Goal: Information Seeking & Learning: Learn about a topic

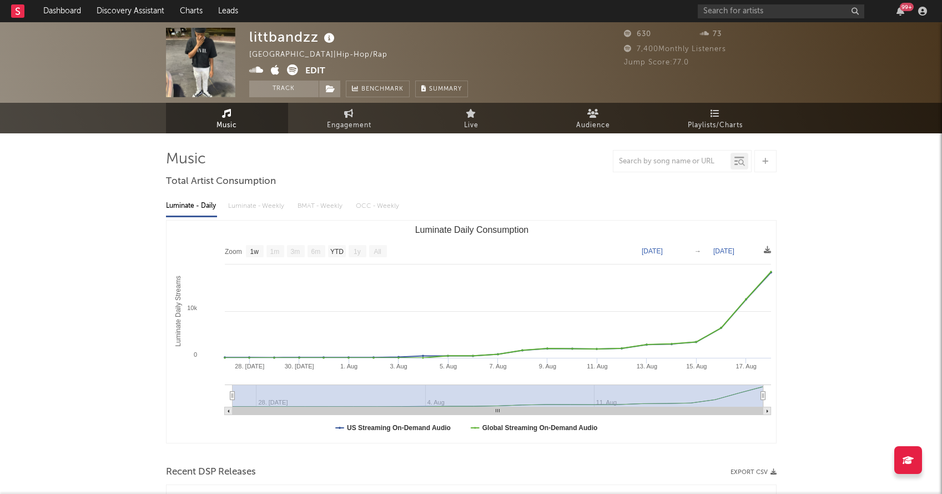
select select "1w"
click at [197, 6] on link "Charts" at bounding box center [191, 11] width 38 height 22
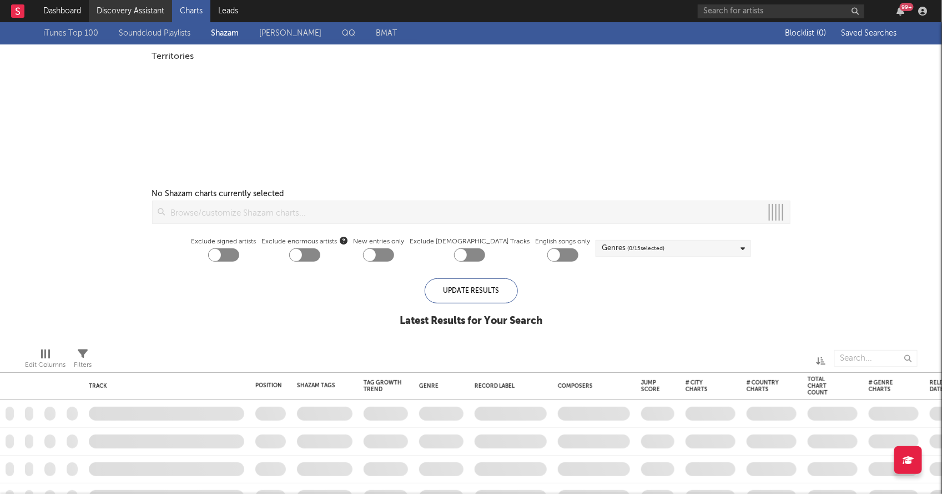
checkbox input "true"
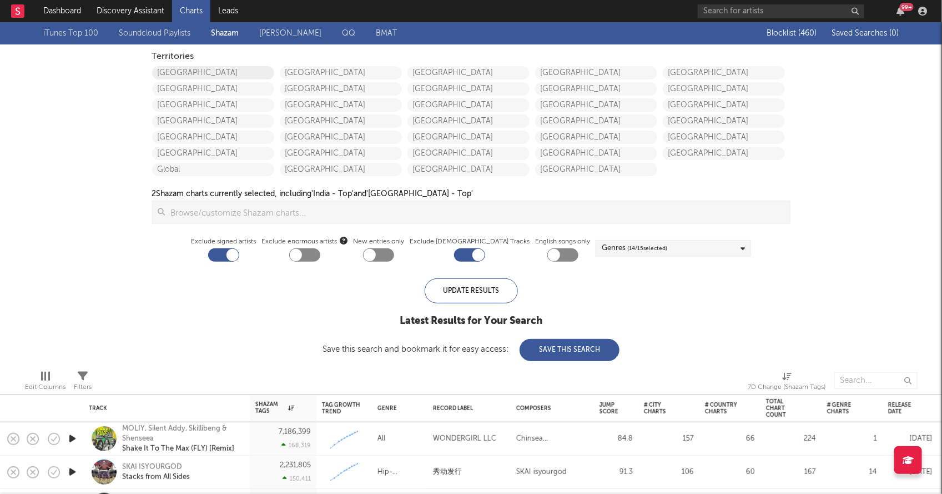
click at [158, 68] on link "United States" at bounding box center [213, 72] width 122 height 13
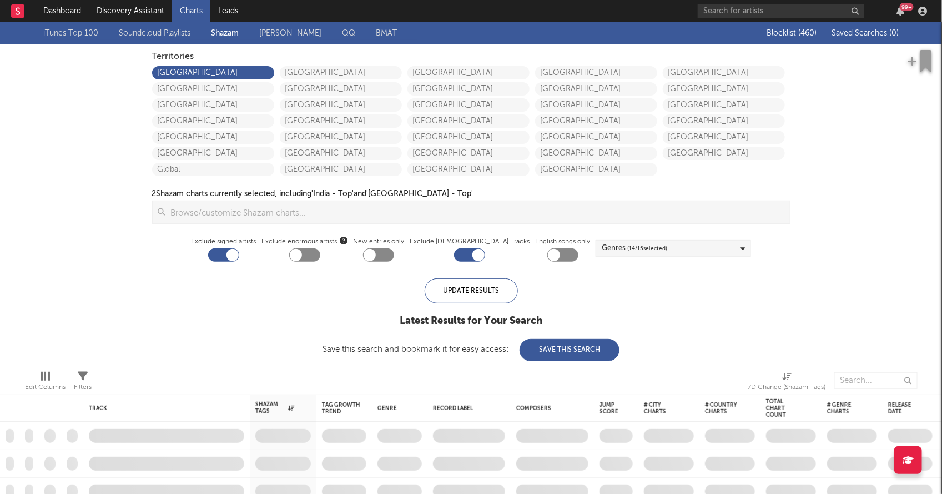
checkbox input "true"
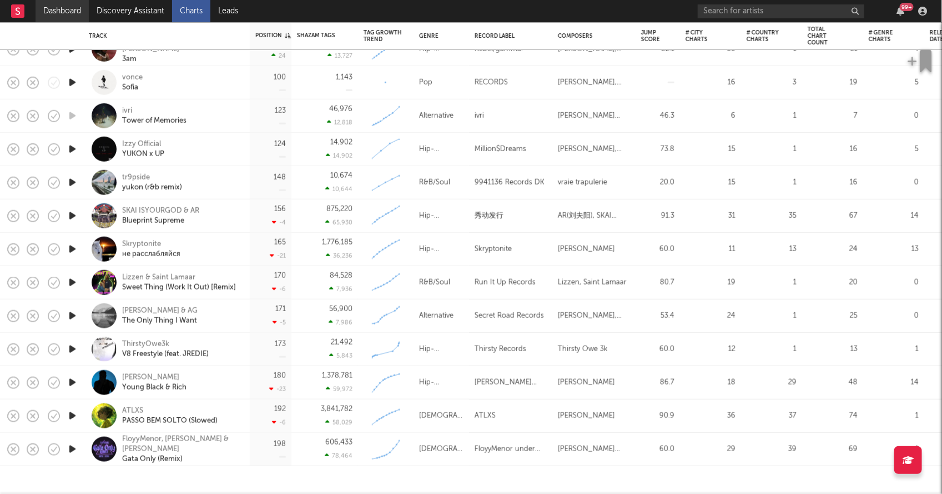
click at [65, 5] on link "Dashboard" at bounding box center [62, 11] width 53 height 22
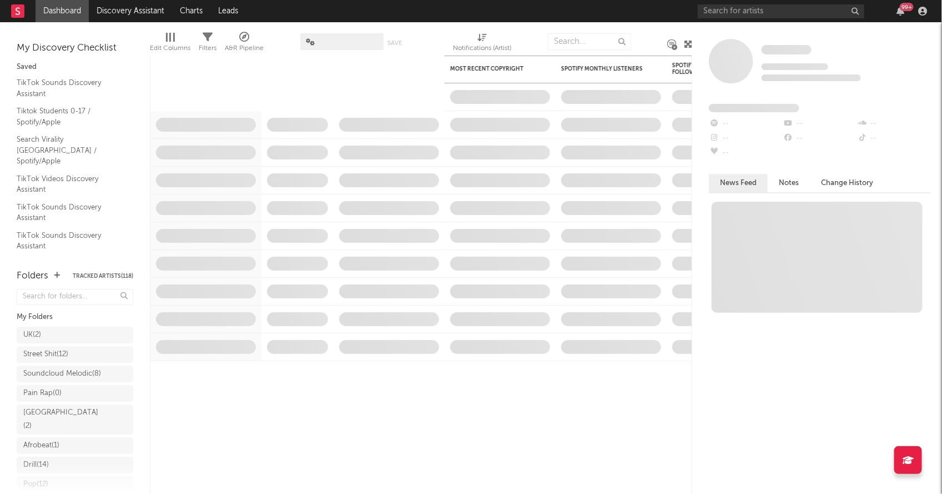
scroll to position [204, 0]
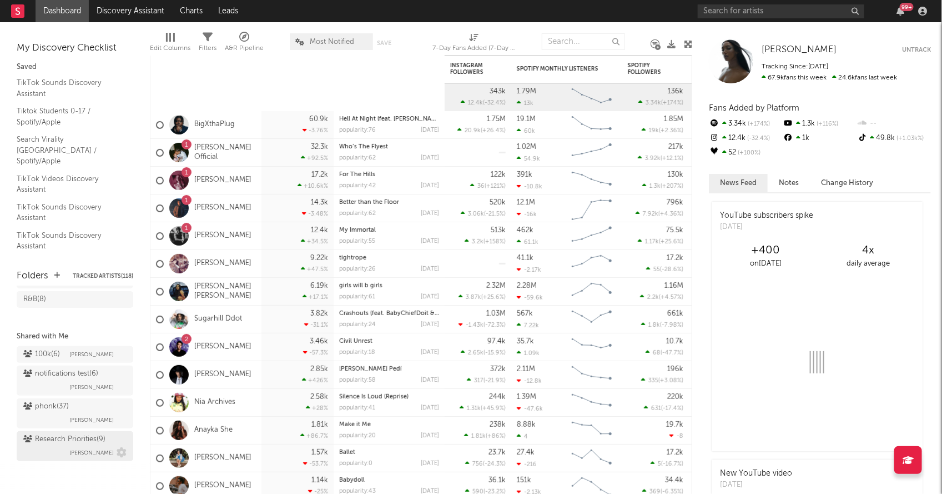
click at [46, 452] on div "Research Priorities ( 9 ) Brendan Condron" at bounding box center [74, 446] width 103 height 27
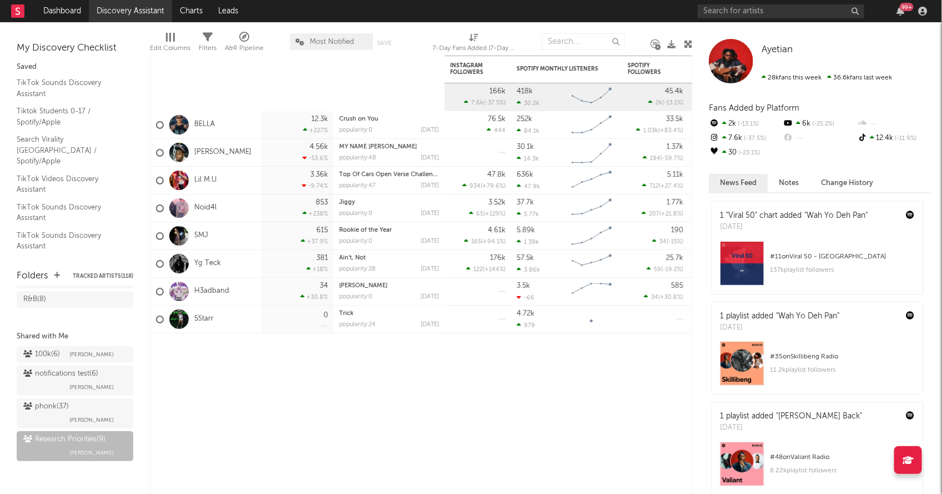
click at [120, 16] on link "Discovery Assistant" at bounding box center [130, 11] width 83 height 22
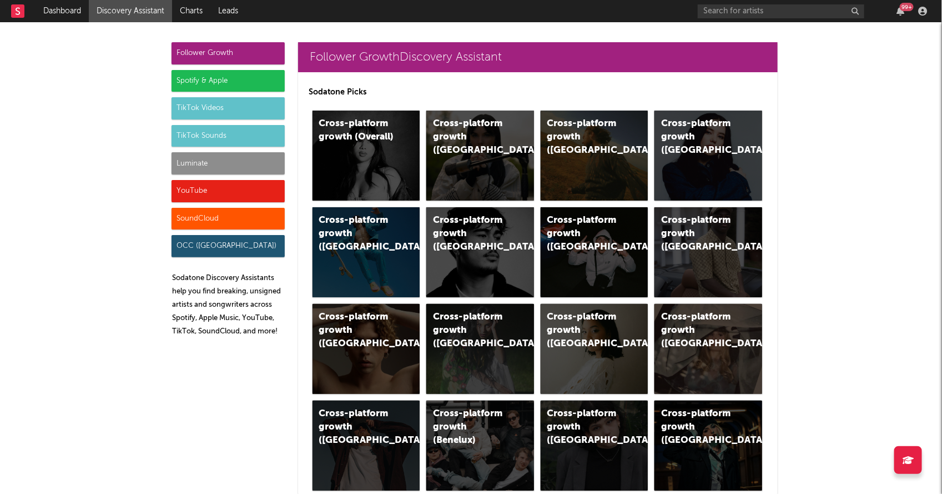
click at [233, 164] on div "Luminate" at bounding box center [228, 163] width 113 height 22
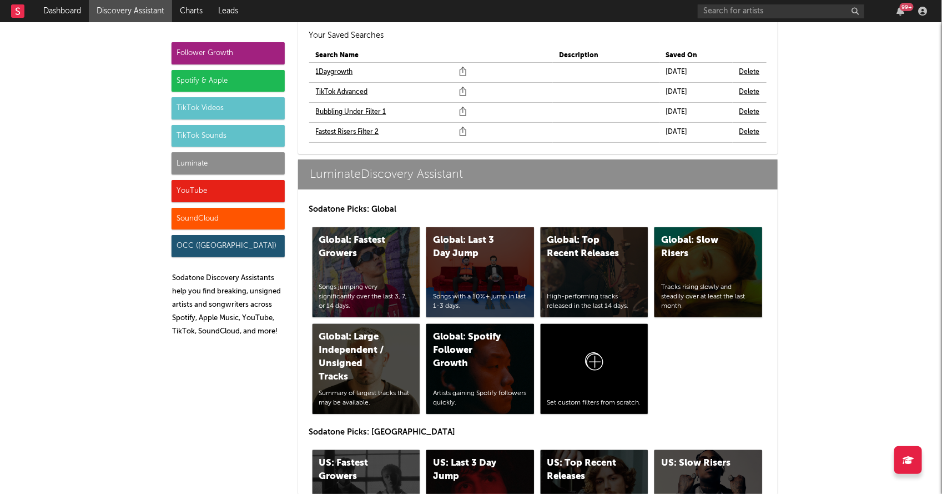
scroll to position [5065, 0]
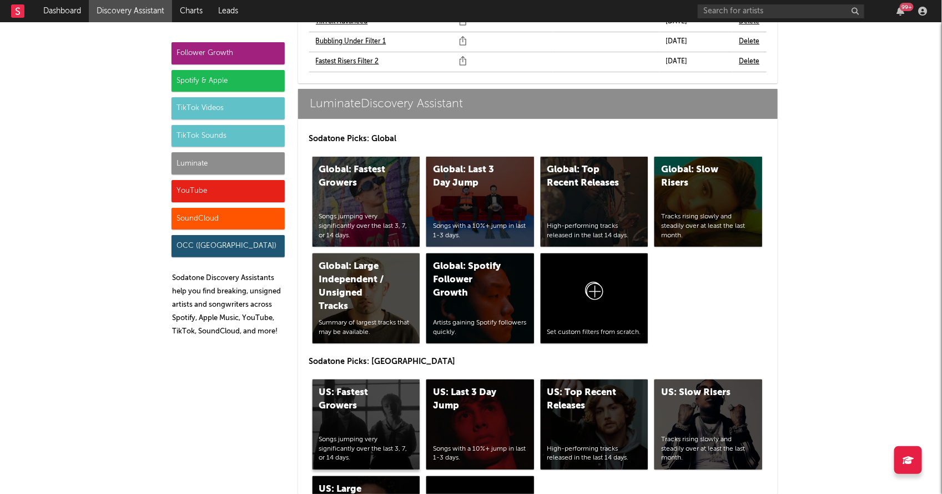
click at [353, 435] on div "Songs jumping very significantly over the last 3, 7, or 14 days." at bounding box center [366, 449] width 94 height 28
click at [572, 383] on div "US: Top Recent Releases High-performing tracks released in the last 14 days." at bounding box center [595, 424] width 108 height 90
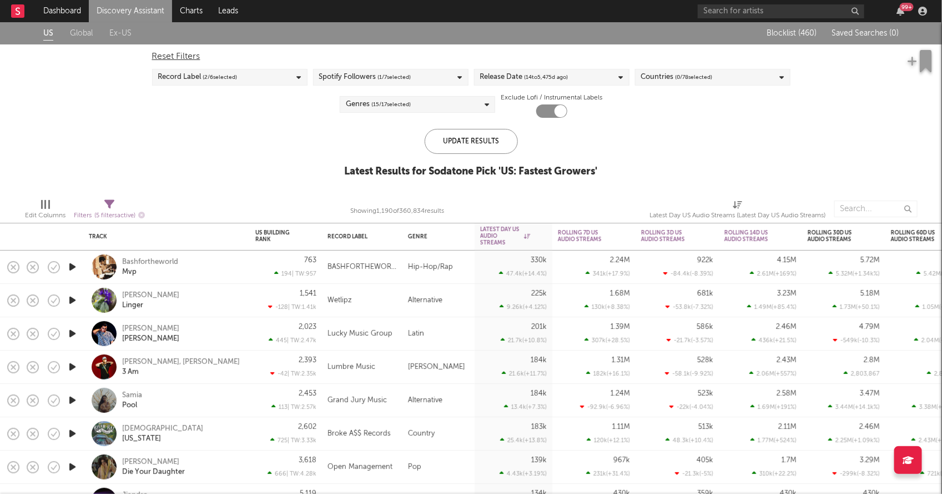
click at [501, 71] on div "Release Date ( 14 to [DATE])" at bounding box center [524, 77] width 88 height 13
click at [484, 161] on div at bounding box center [484, 161] width 9 height 9
click at [480, 161] on input "From 14 to [DATE]" at bounding box center [480, 165] width 0 height 18
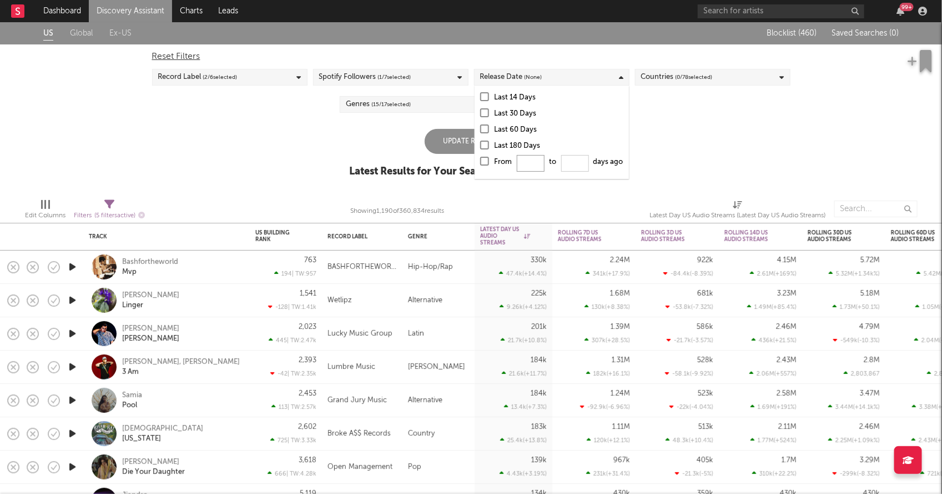
click at [521, 166] on input "From to days ago" at bounding box center [531, 163] width 28 height 17
type input "0"
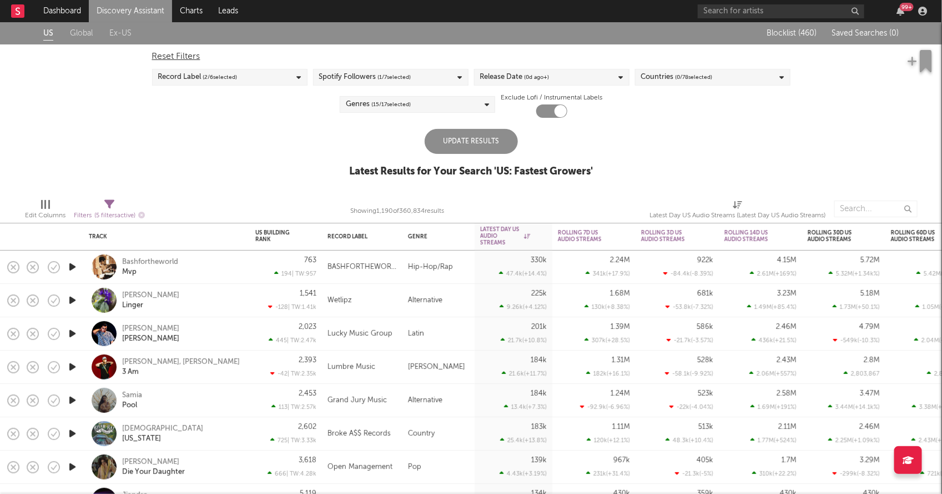
click at [448, 136] on div "Update Results" at bounding box center [471, 141] width 93 height 25
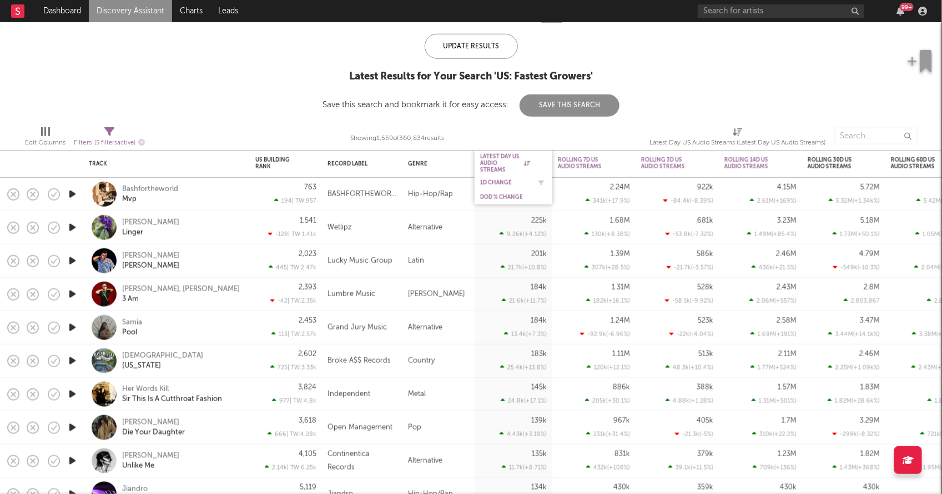
click at [499, 179] on div "1D Change" at bounding box center [505, 182] width 50 height 7
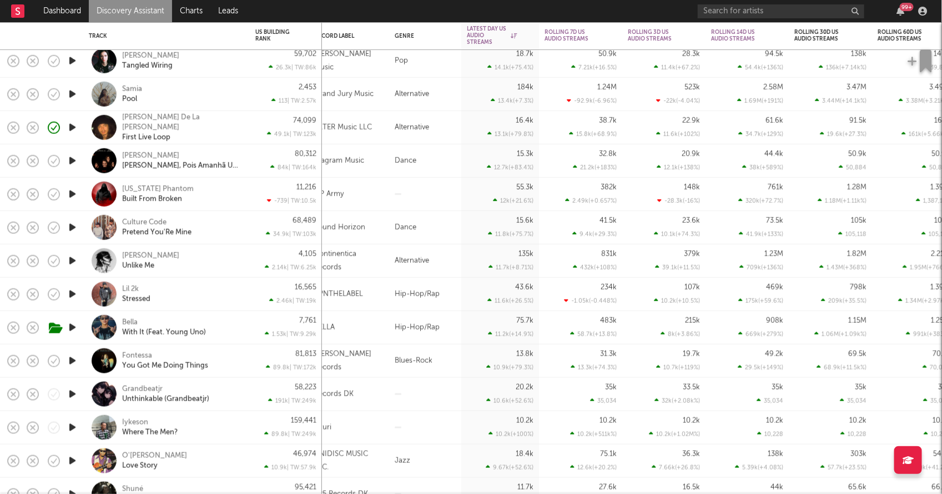
click at [208, 134] on div "[PERSON_NAME] De La [PERSON_NAME] First Live Loop" at bounding box center [181, 127] width 119 height 30
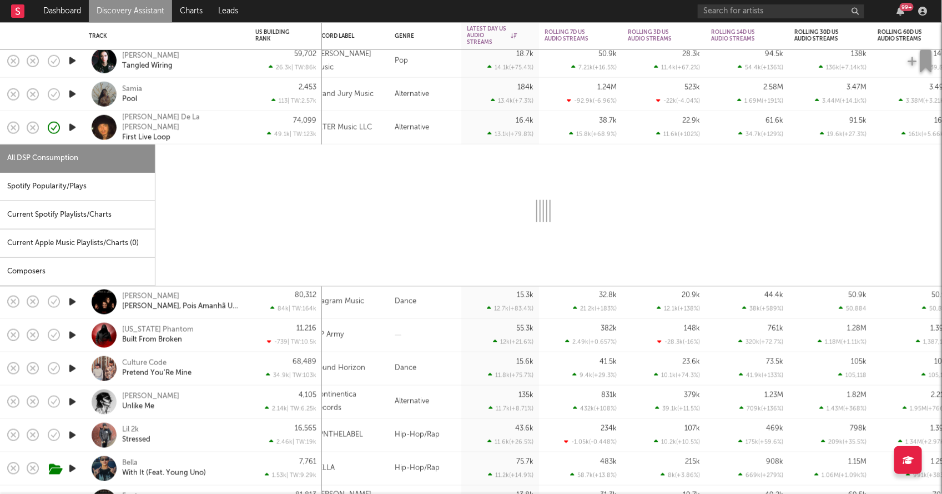
select select "1w"
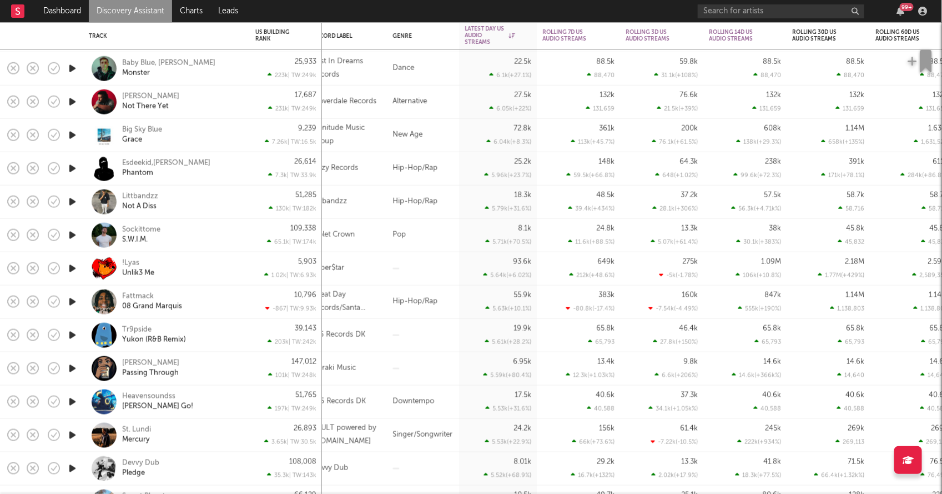
click at [229, 202] on div "Littbandzz Not A Diss" at bounding box center [181, 202] width 119 height 20
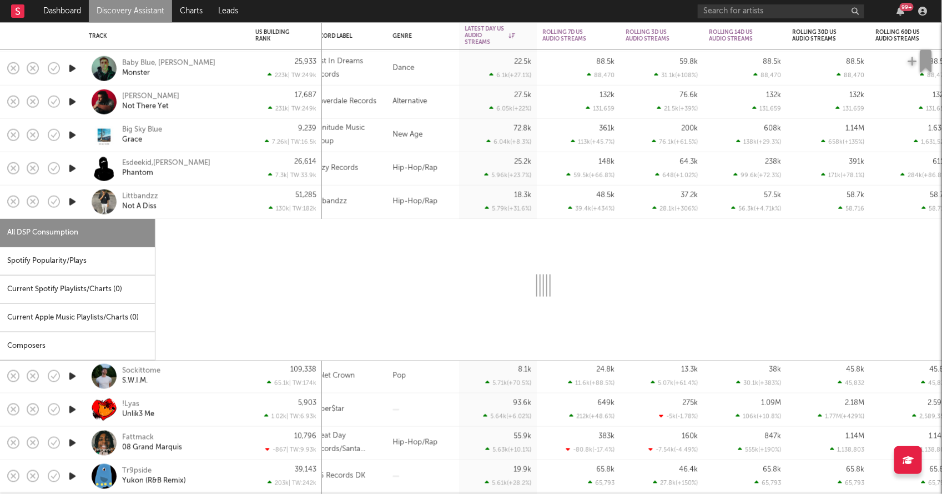
click at [229, 202] on div "Littbandzz Not A Diss" at bounding box center [181, 202] width 119 height 20
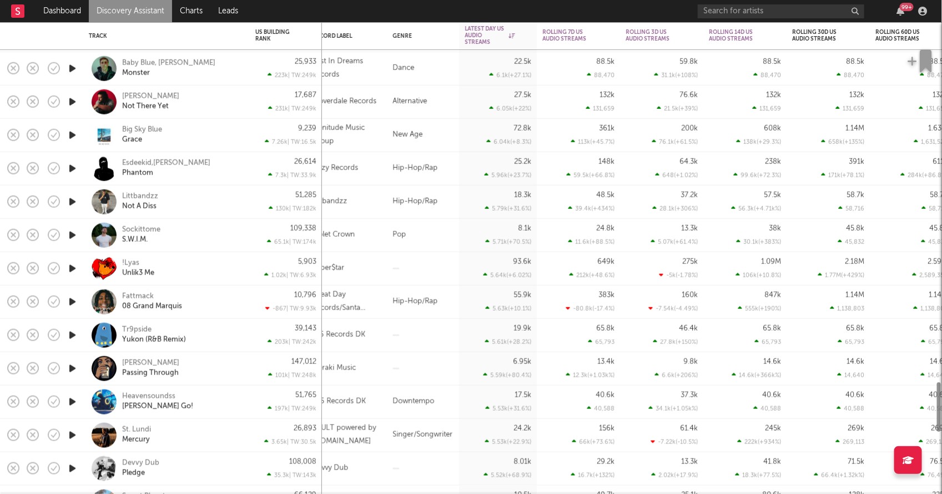
click at [229, 202] on div "Littbandzz Not A Diss" at bounding box center [181, 202] width 119 height 20
select select "1w"
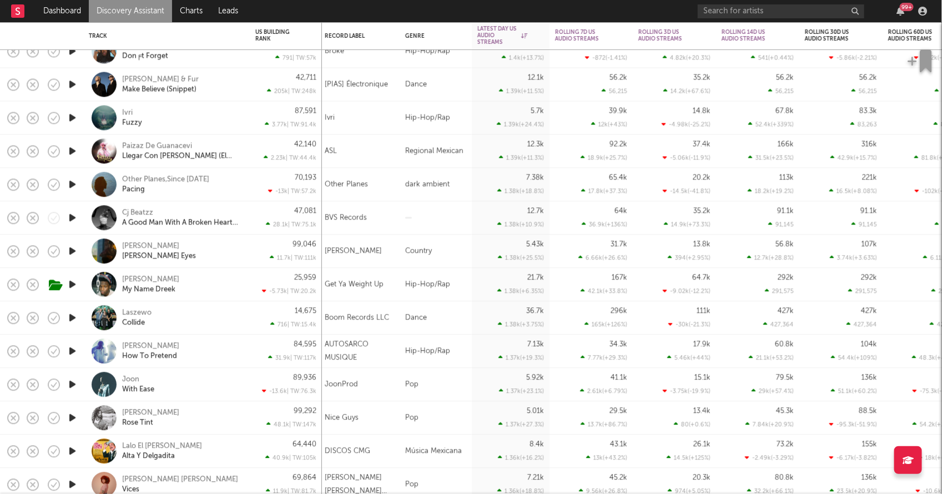
click at [228, 280] on div "[PERSON_NAME] My Name Dreek" at bounding box center [181, 284] width 119 height 20
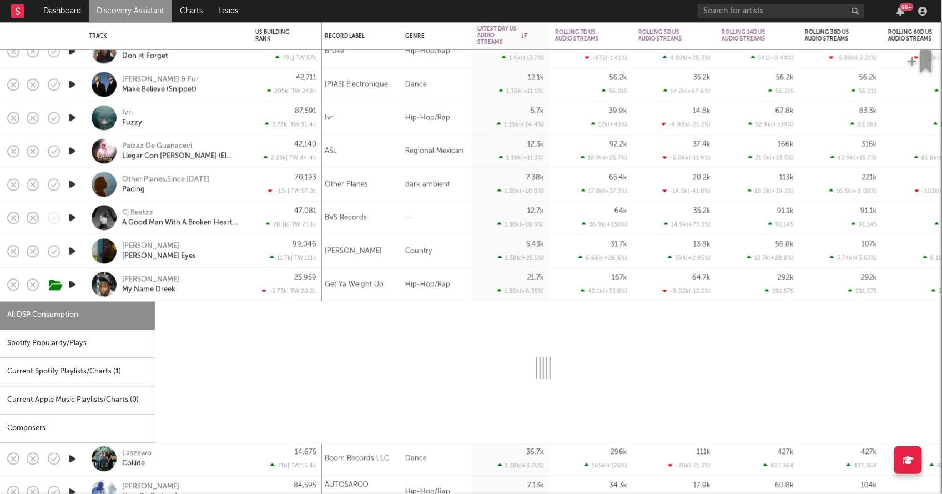
select select "1w"
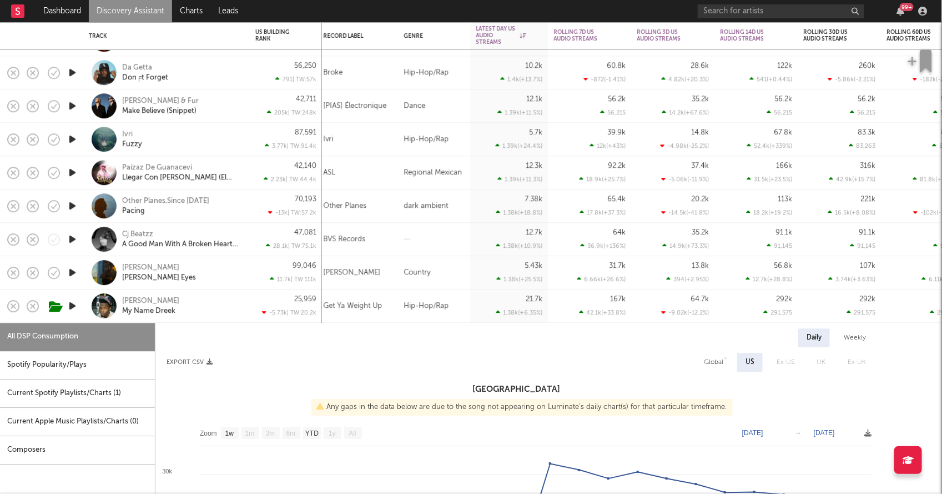
click at [224, 299] on div "[PERSON_NAME] My Name Dreek" at bounding box center [181, 306] width 119 height 20
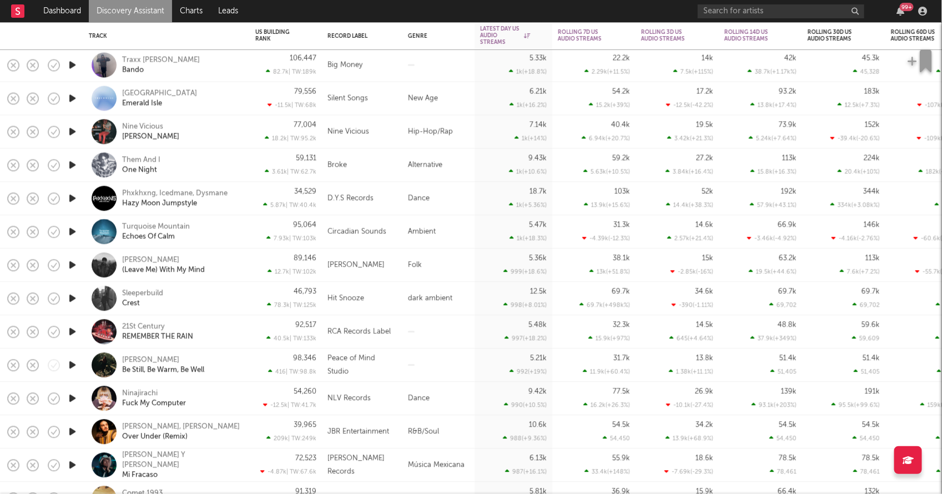
click at [73, 72] on div at bounding box center [72, 65] width 22 height 33
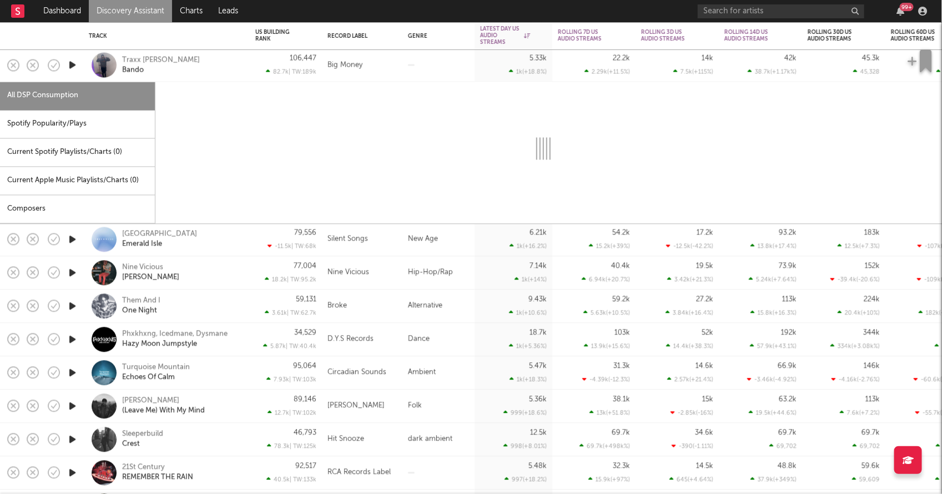
click at [72, 64] on icon "button" at bounding box center [73, 65] width 12 height 14
select select "1w"
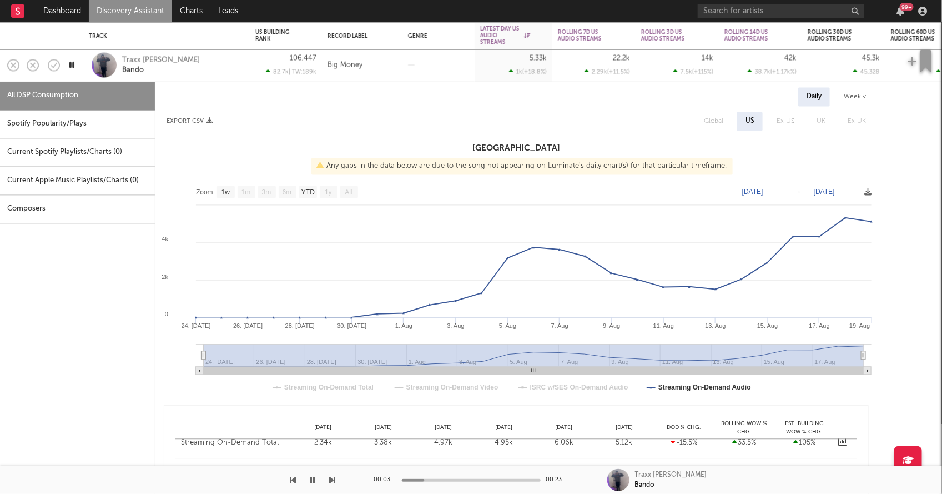
click at [185, 69] on div "Traxx [PERSON_NAME]" at bounding box center [181, 65] width 119 height 20
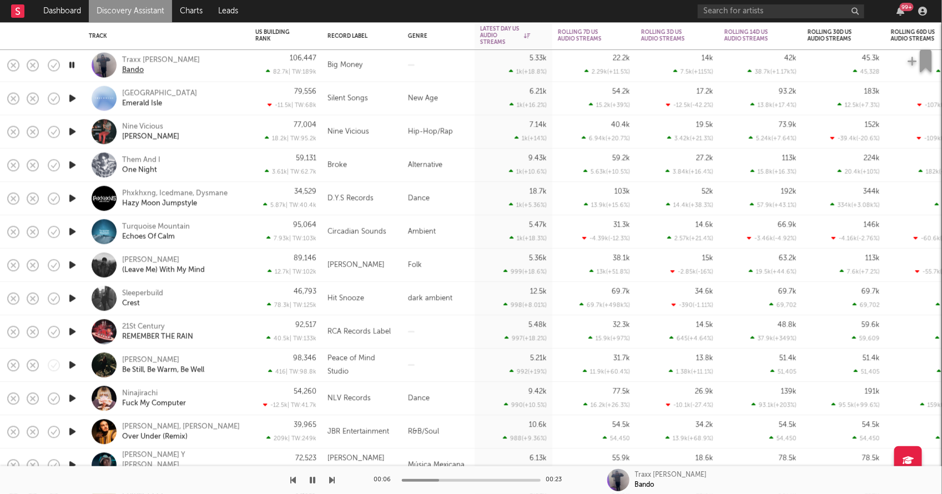
click at [136, 68] on div "Bando" at bounding box center [133, 70] width 22 height 10
click at [140, 61] on div "Traxx [PERSON_NAME]" at bounding box center [161, 60] width 78 height 10
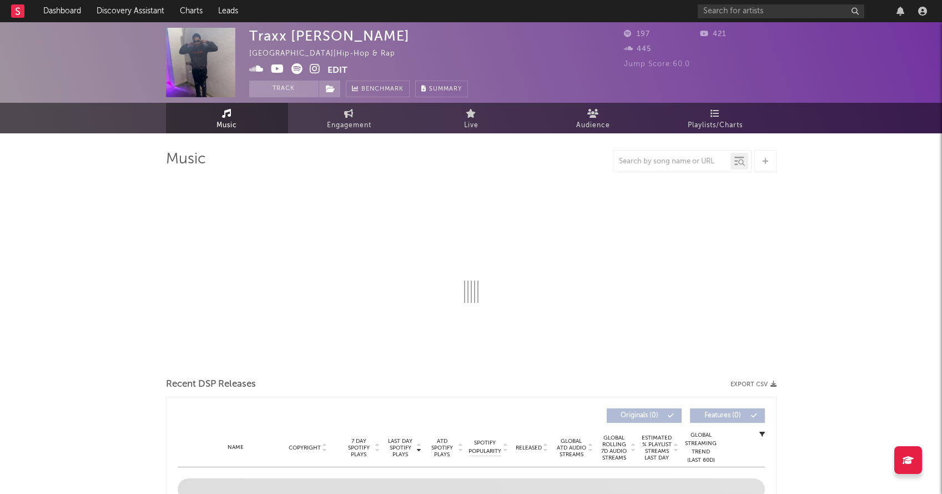
select select "1w"
